Goal: Task Accomplishment & Management: Manage account settings

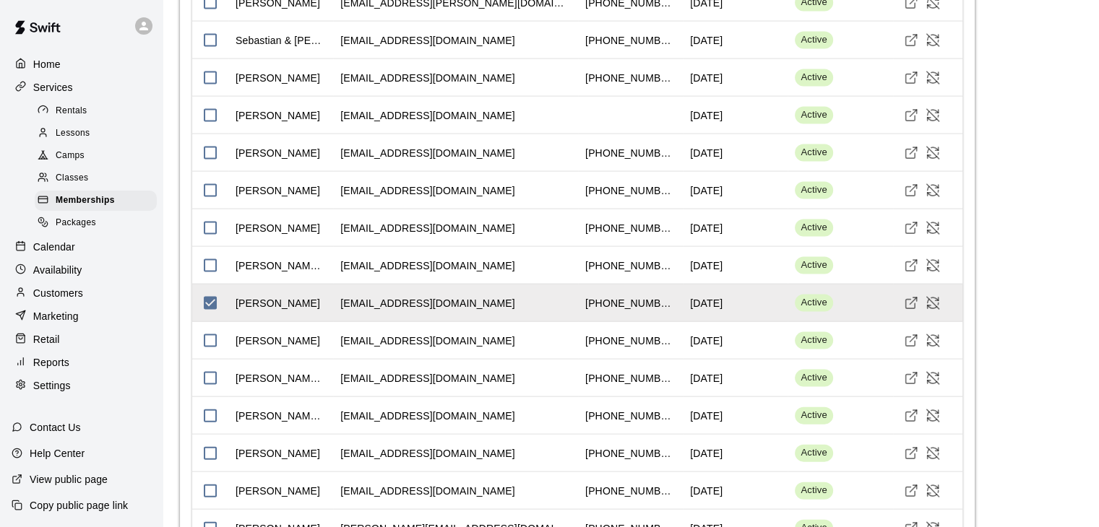
scroll to position [1, 0]
click at [934, 300] on icon "Cancel Membership" at bounding box center [933, 303] width 14 height 14
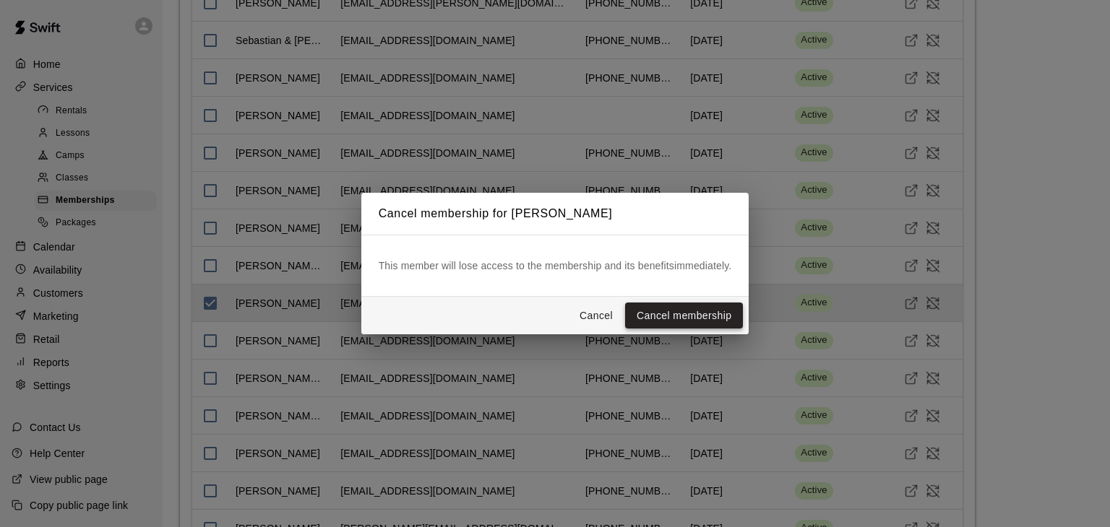
click at [686, 314] on button "Cancel membership" at bounding box center [684, 316] width 118 height 27
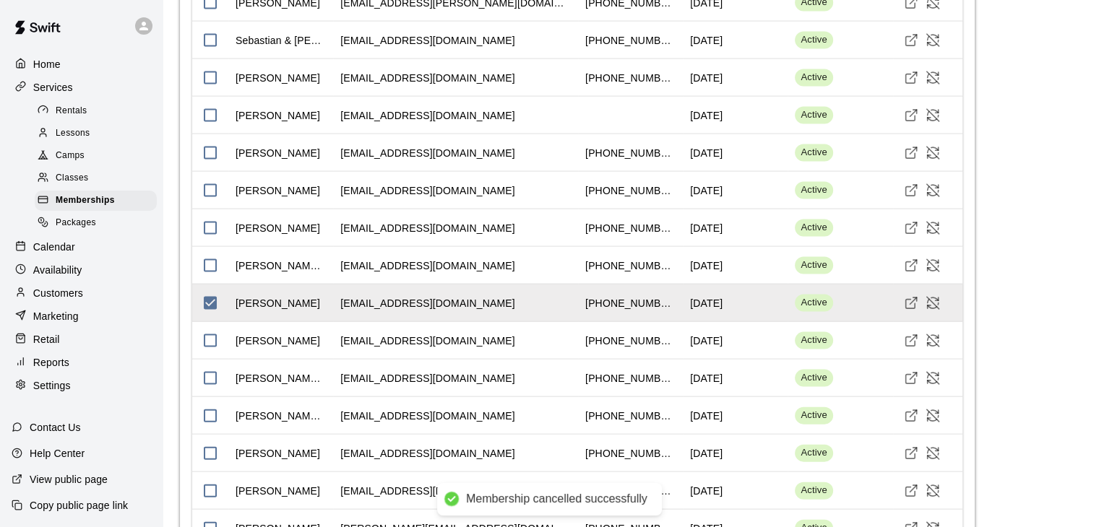
click at [77, 301] on p "Customers" at bounding box center [58, 293] width 50 height 14
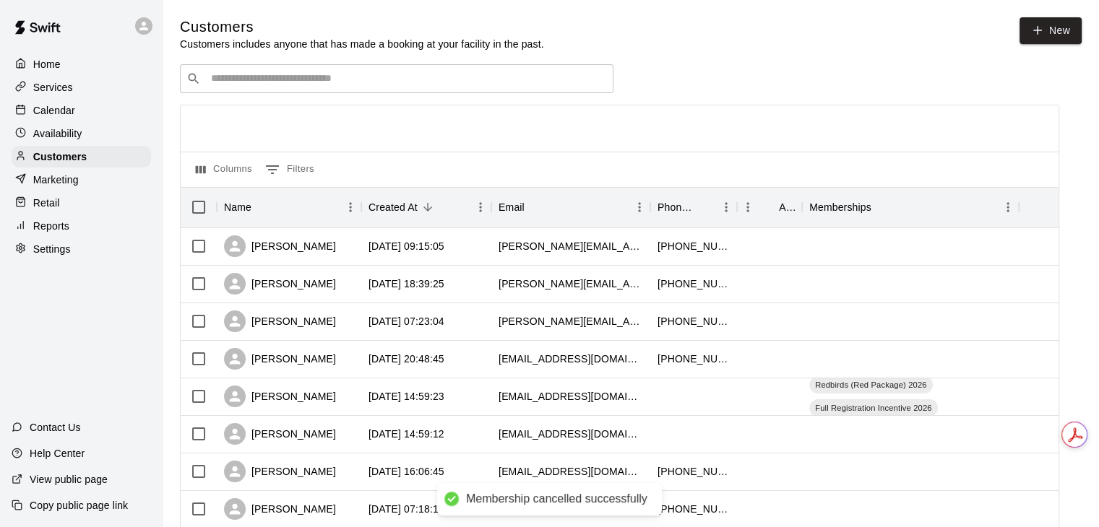
click at [340, 90] on div "​ ​" at bounding box center [397, 78] width 434 height 29
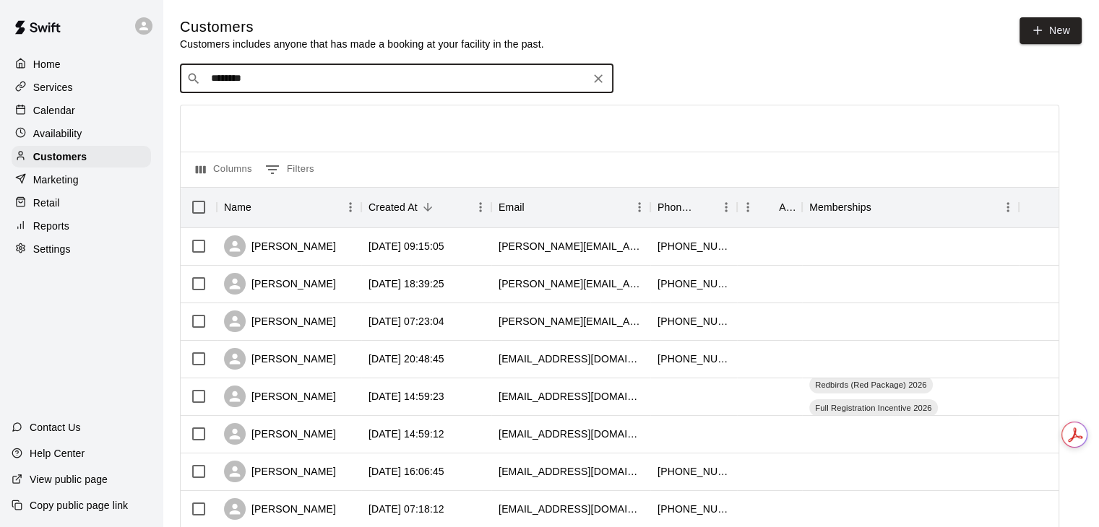
type input "*********"
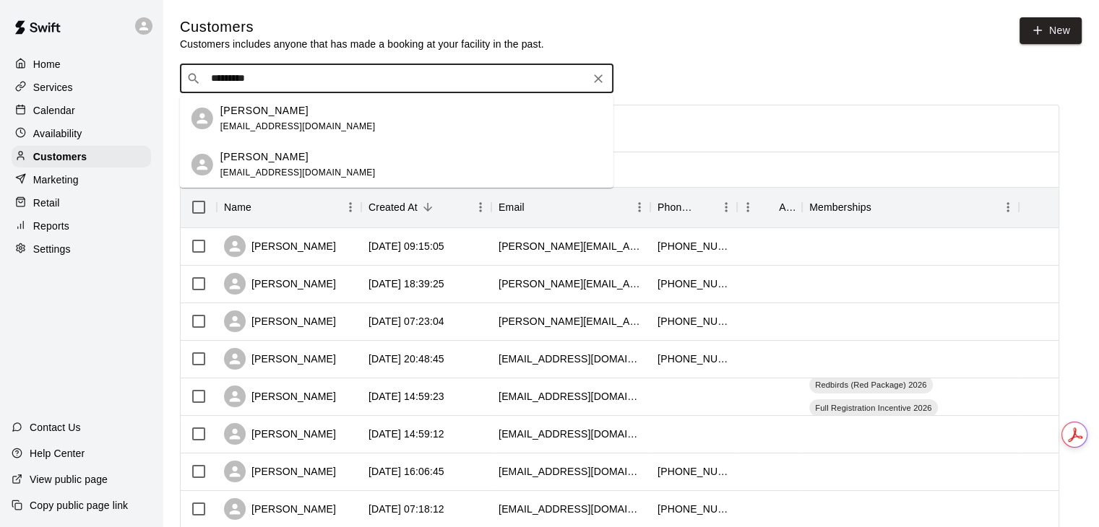
click at [346, 159] on div "[PERSON_NAME] [EMAIL_ADDRESS][DOMAIN_NAME]" at bounding box center [411, 165] width 382 height 31
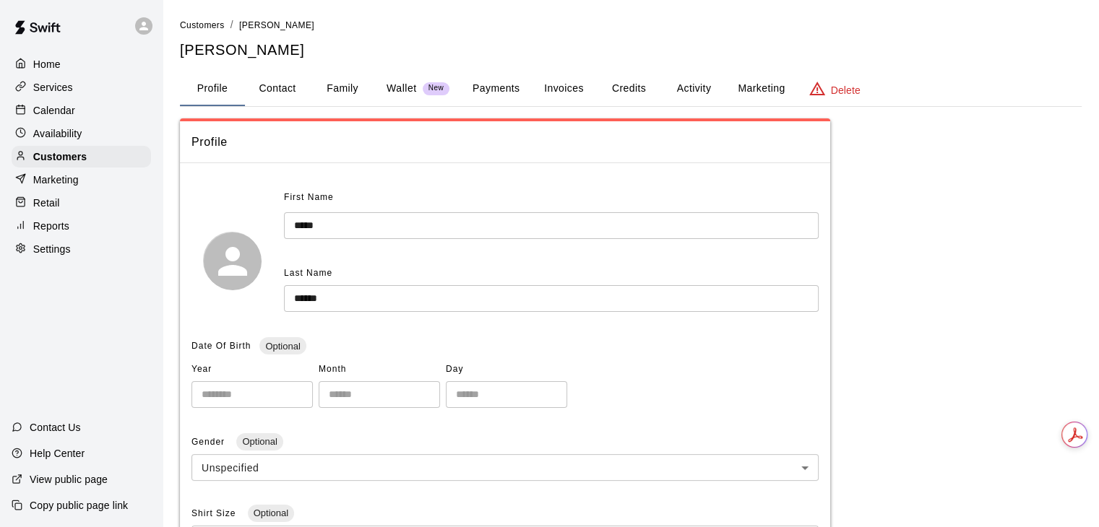
click at [673, 84] on button "Activity" at bounding box center [693, 89] width 65 height 35
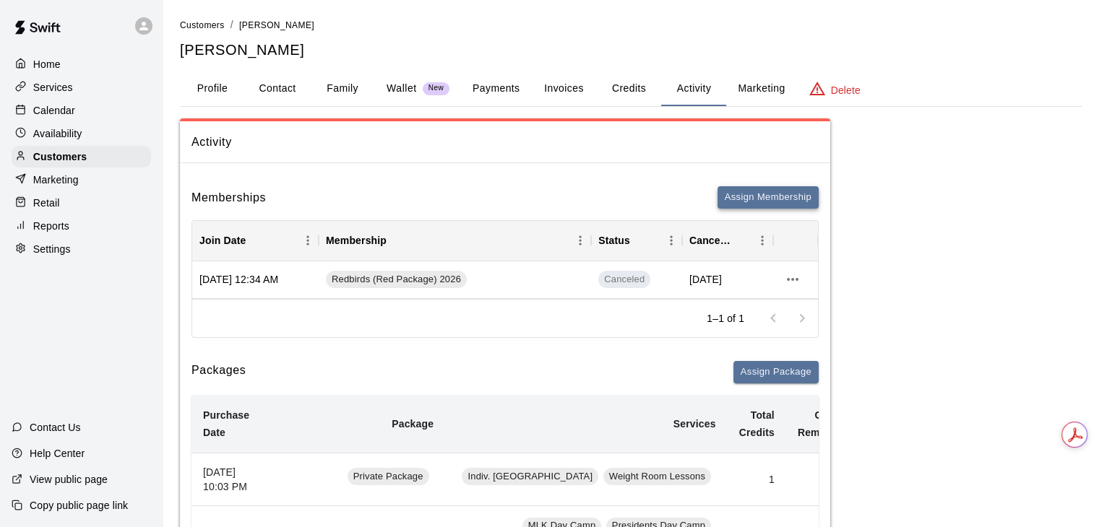
click at [766, 203] on button "Assign Membership" at bounding box center [768, 197] width 101 height 22
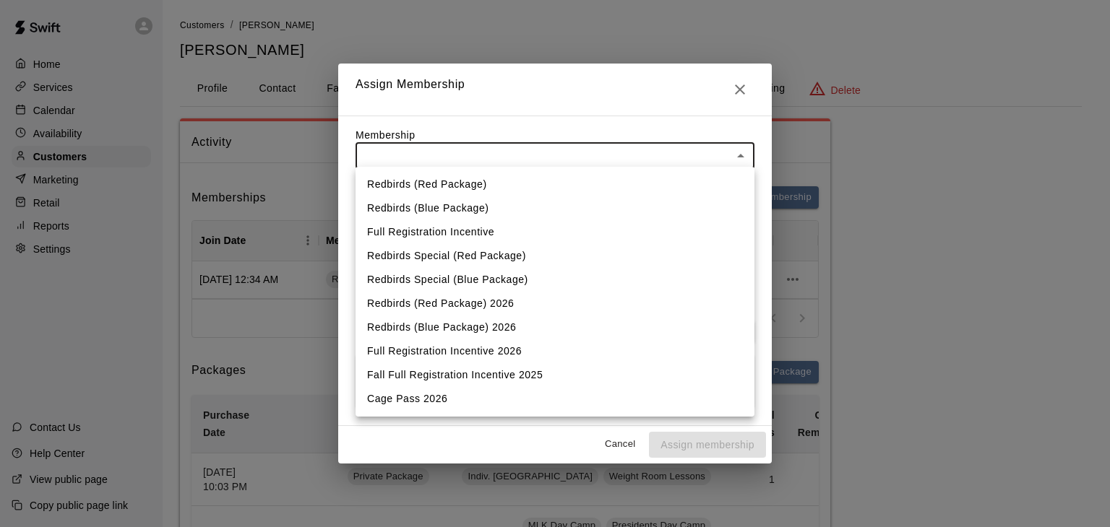
click at [494, 319] on li "Redbirds (Blue Package) 2026" at bounding box center [555, 328] width 399 height 24
type input "**********"
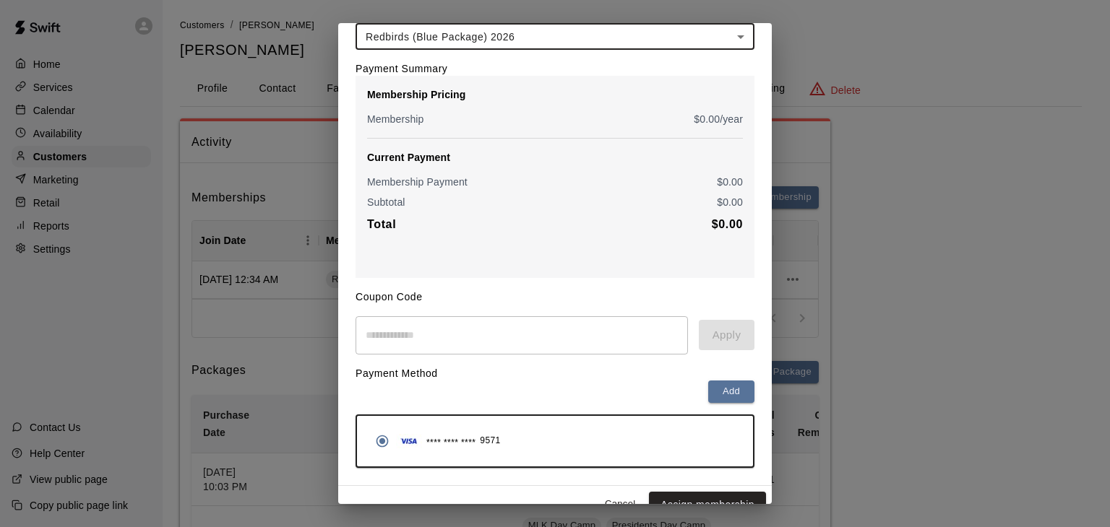
scroll to position [107, 0]
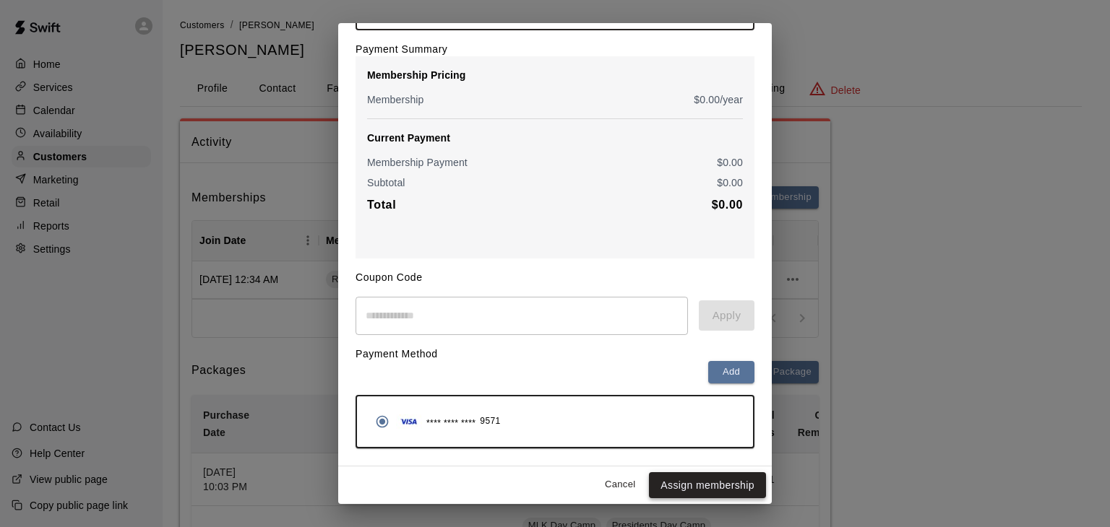
click at [718, 481] on button "Assign membership" at bounding box center [707, 486] width 117 height 27
